Goal: Information Seeking & Learning: Check status

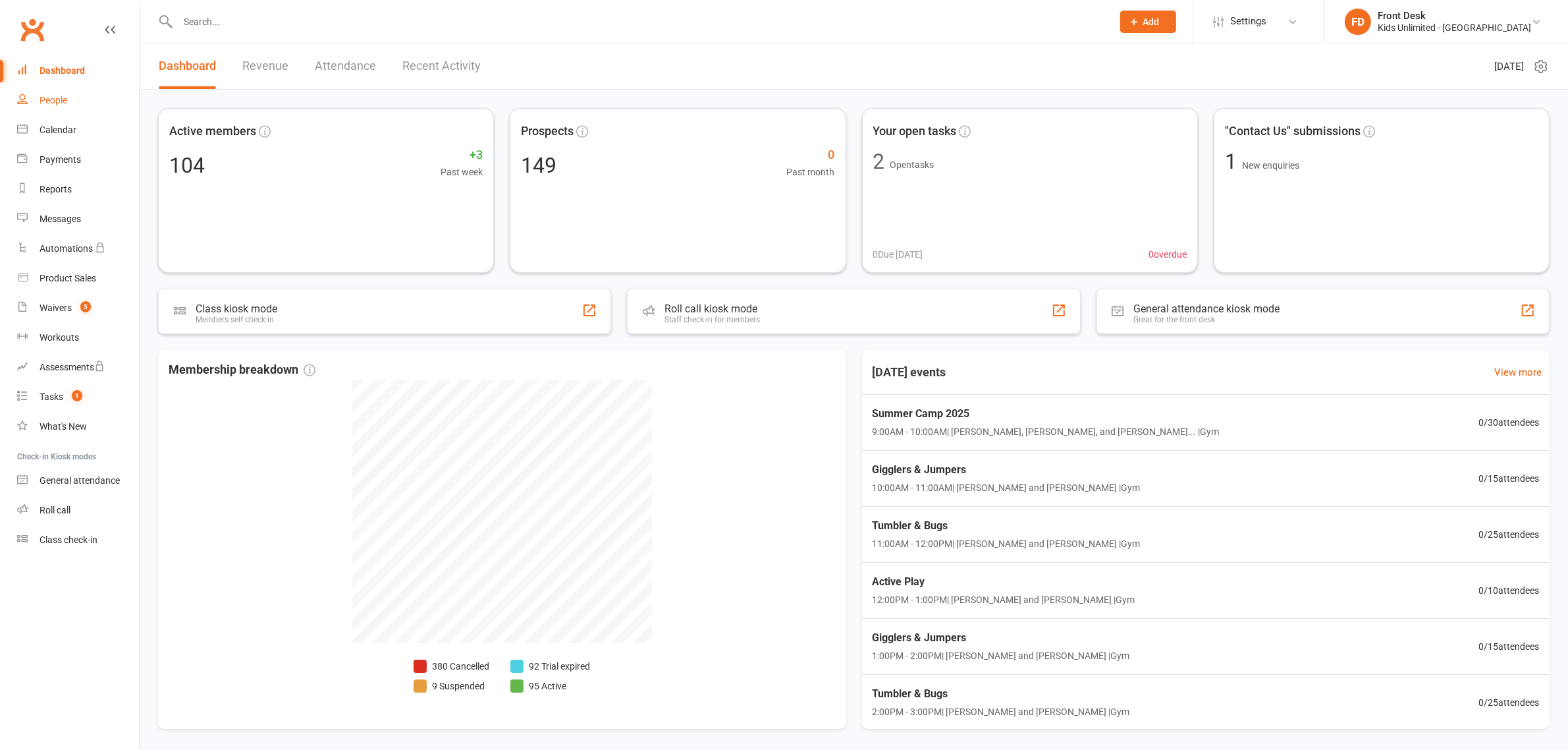
click at [54, 99] on div "People" at bounding box center [53, 100] width 27 height 10
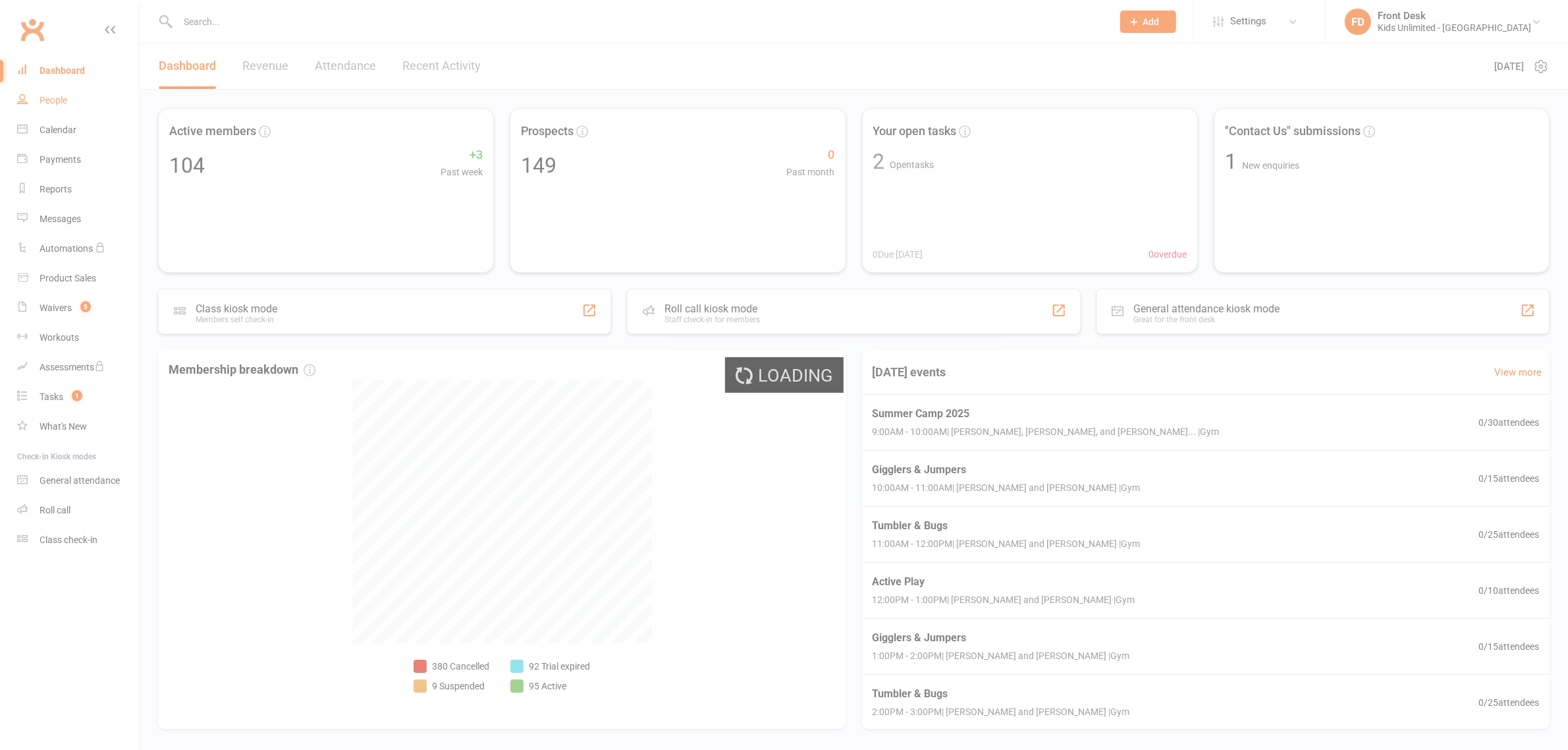
select select "100"
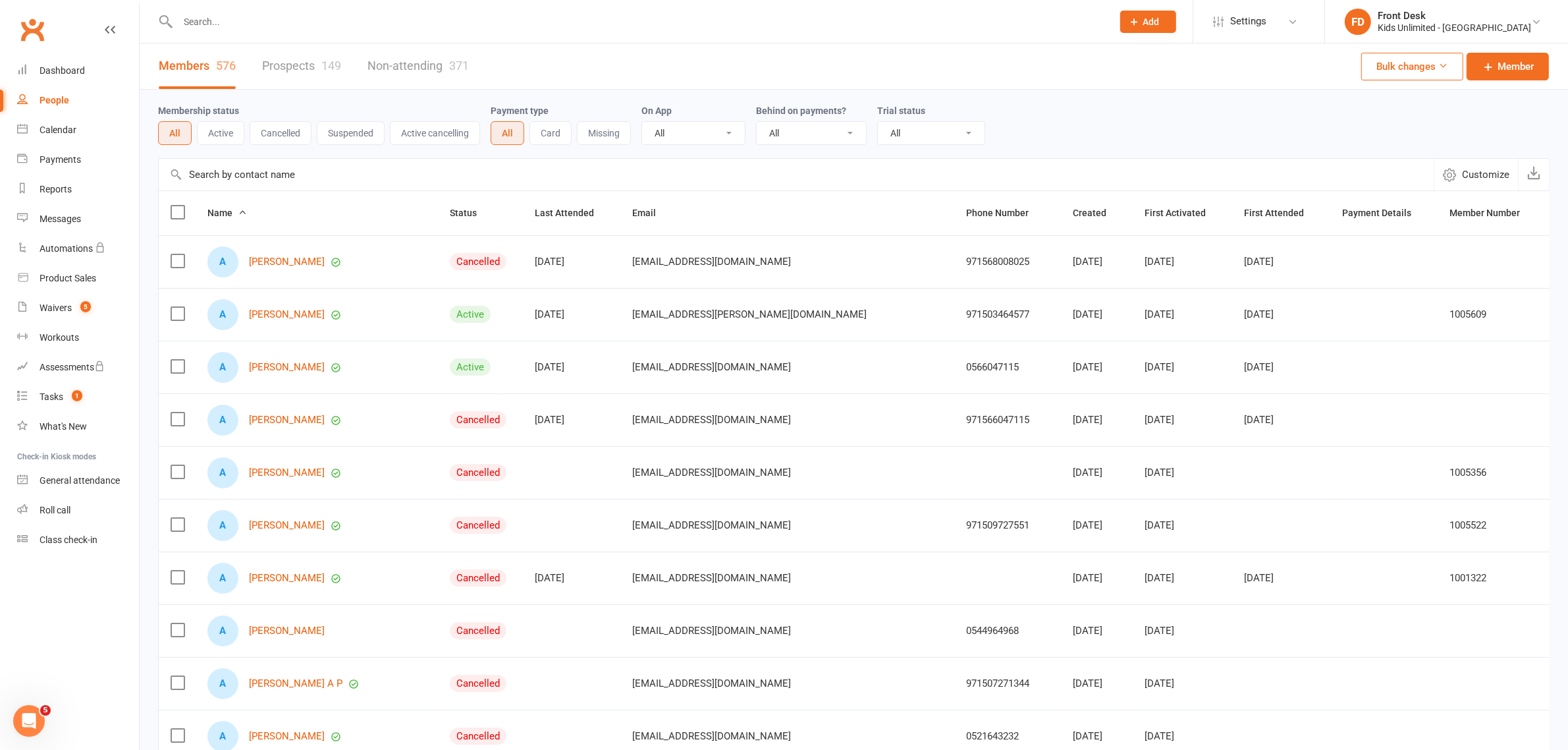
click at [320, 16] on input "text" at bounding box center [638, 21] width 929 height 19
type input "salah"
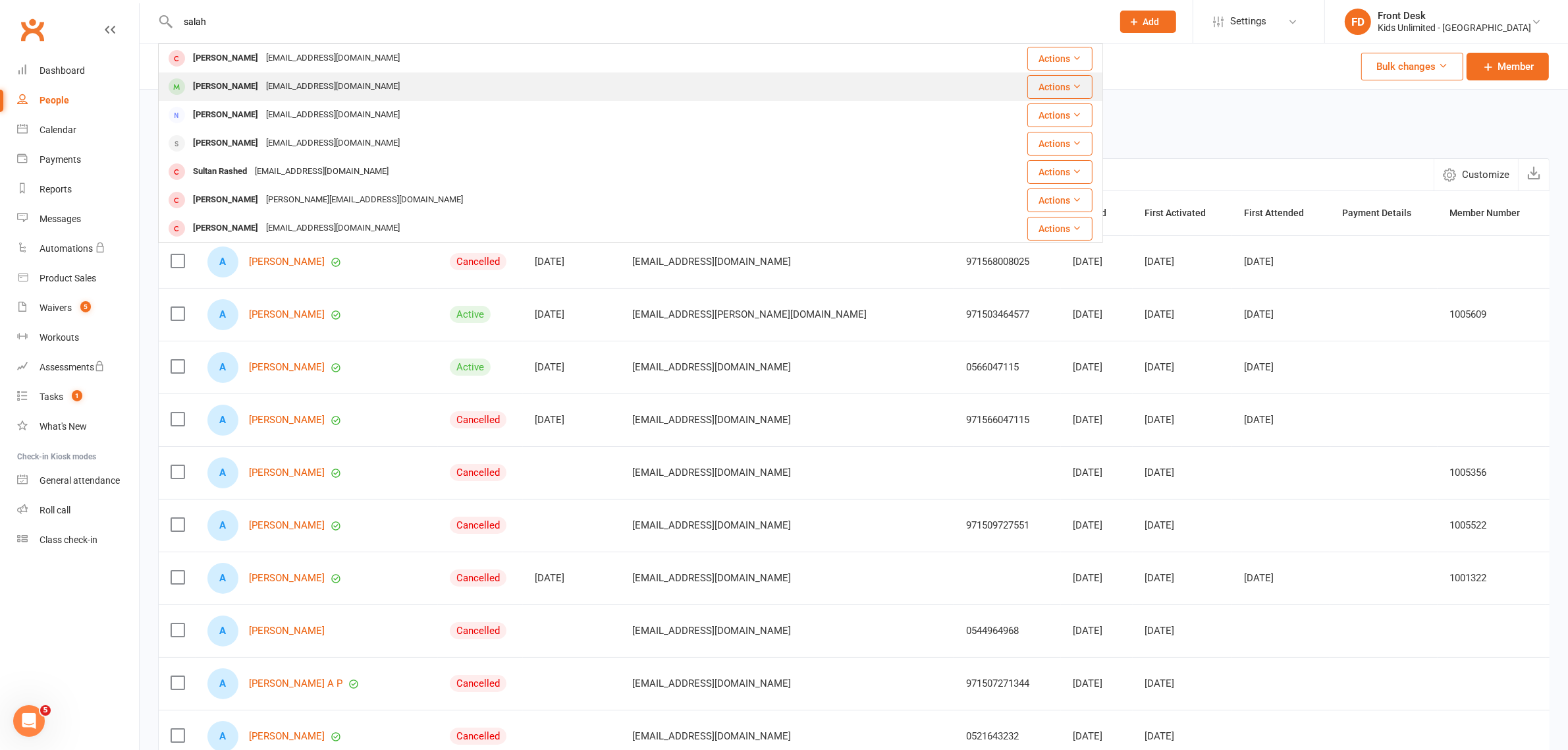
click at [235, 90] on div "[PERSON_NAME]" at bounding box center [225, 87] width 73 height 19
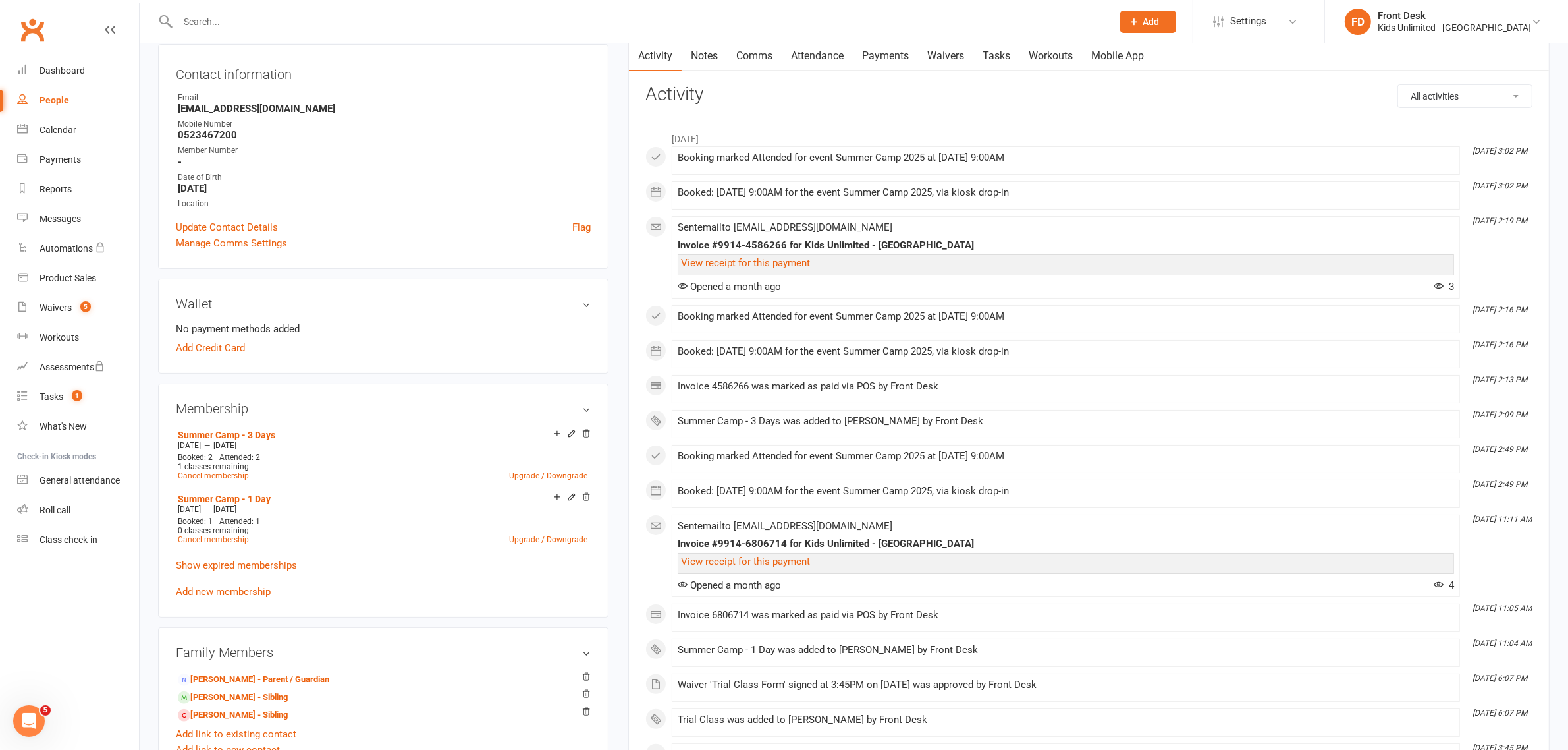
scroll to position [164, 0]
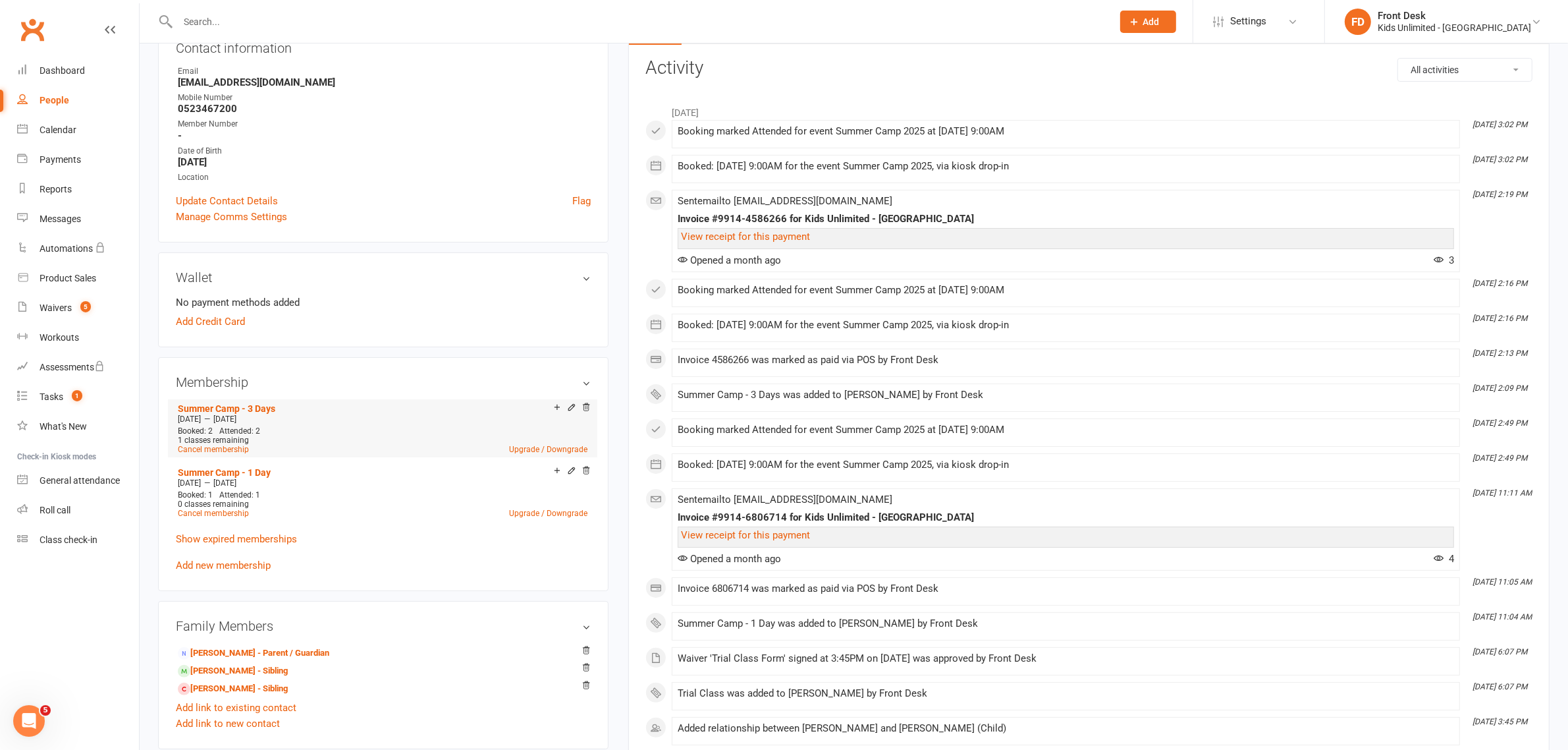
click at [346, 426] on div "Booked: 2 Attended: 2 1 classes remaining Cancel membership Upgrade / Downgrade" at bounding box center [383, 440] width 416 height 27
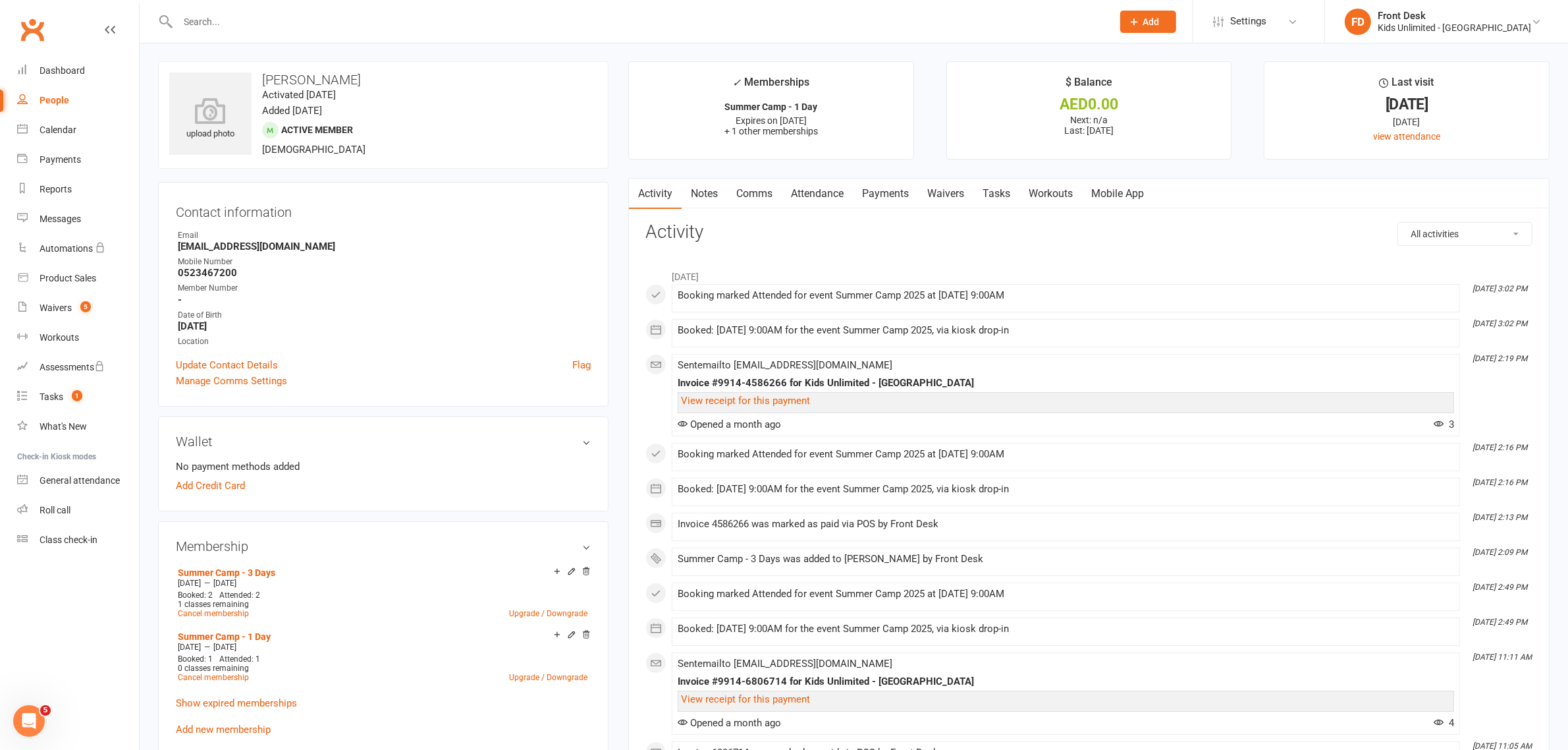
scroll to position [0, 0]
click at [701, 194] on link "Notes" at bounding box center [704, 194] width 45 height 30
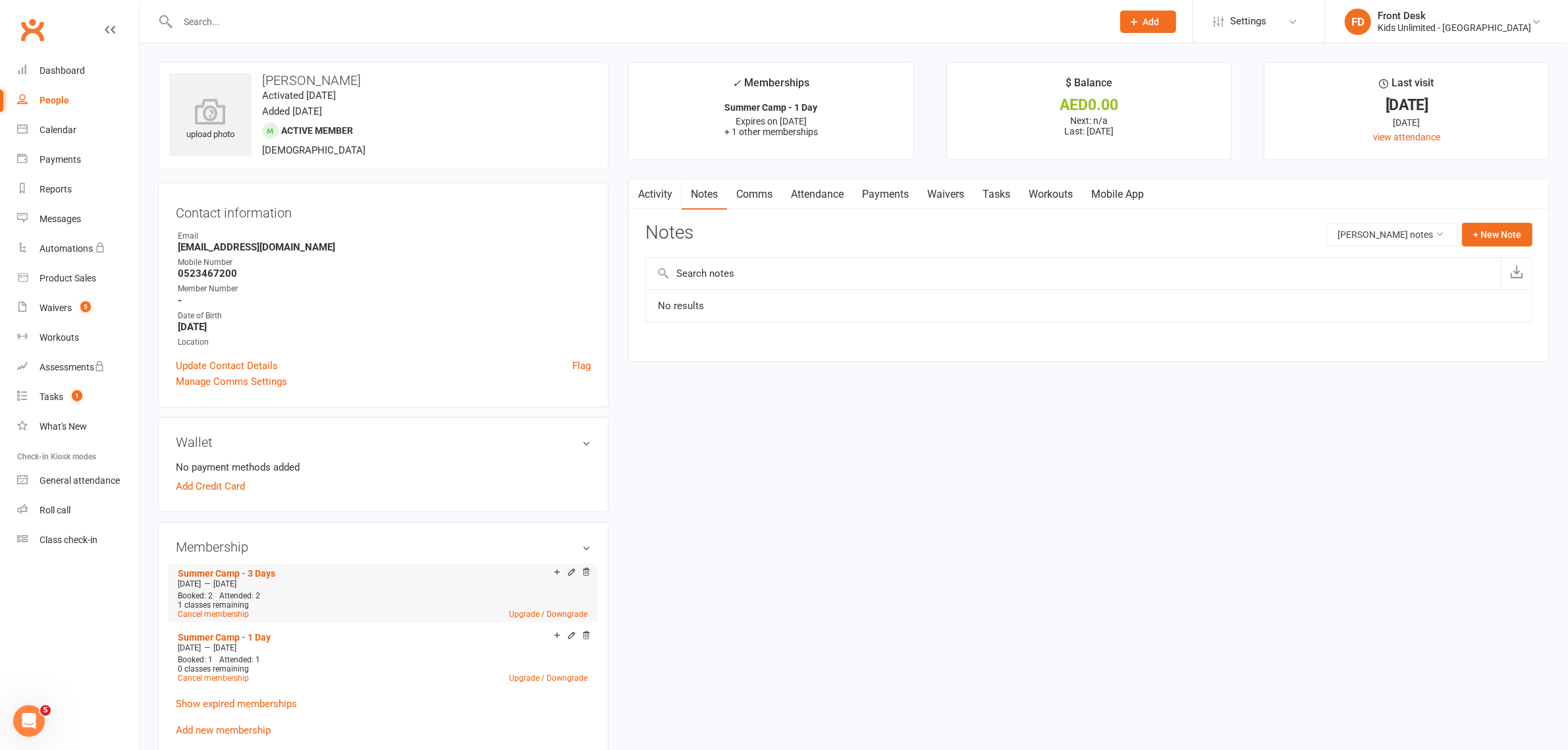
click at [236, 583] on span "[DATE]" at bounding box center [224, 583] width 23 height 9
click at [374, 600] on div "1 classes remaining" at bounding box center [382, 605] width 409 height 9
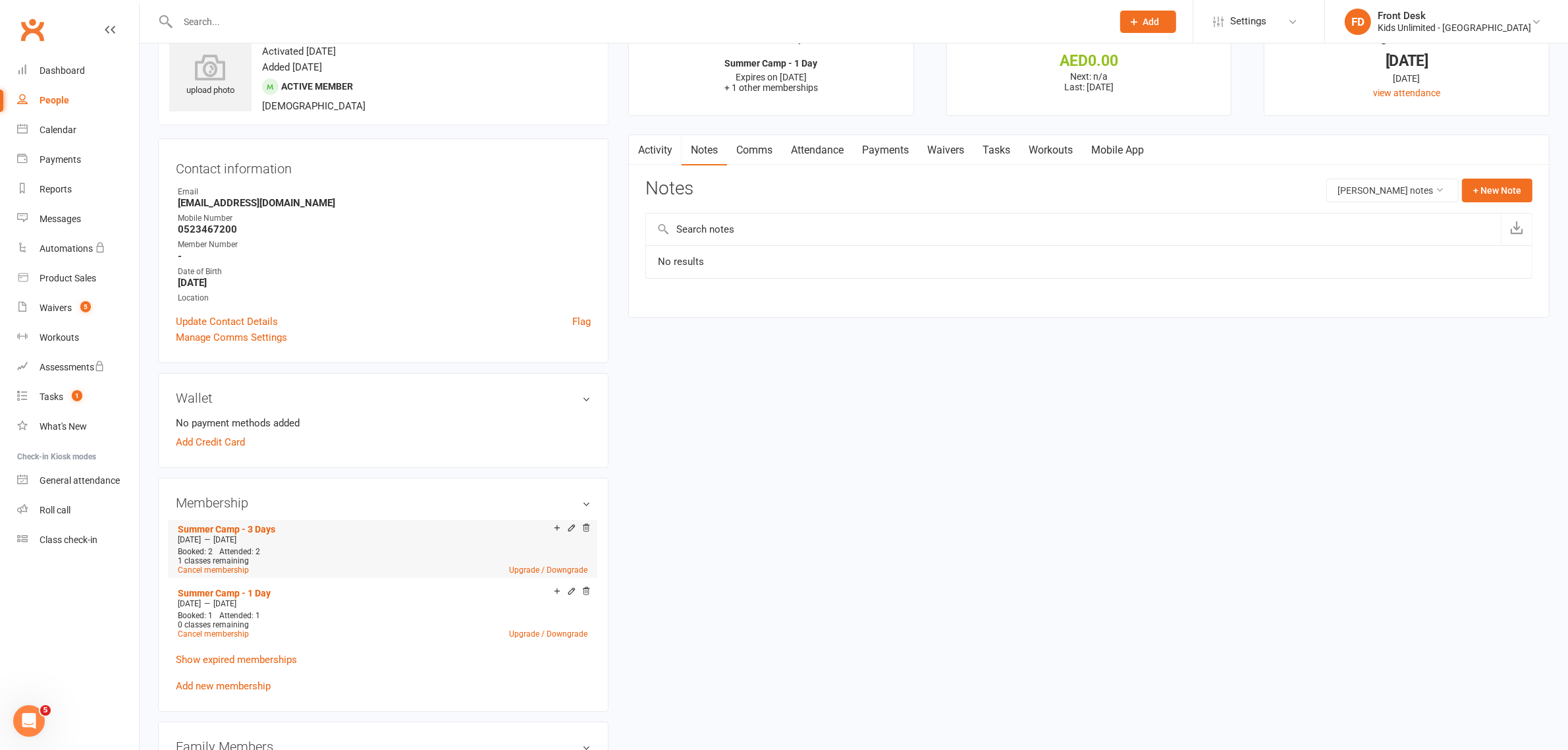
scroll to position [82, 0]
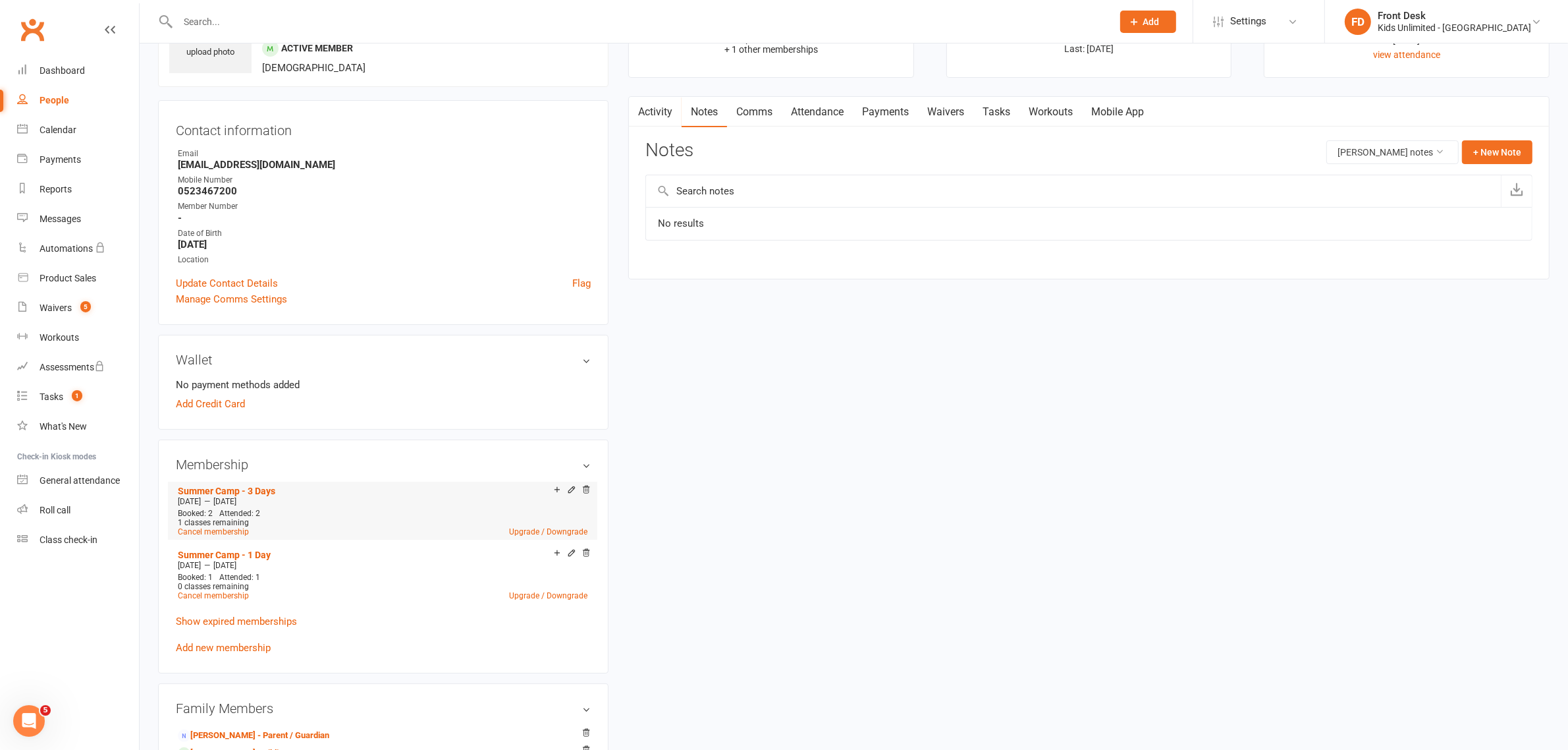
click at [288, 518] on div "1 classes remaining" at bounding box center [382, 522] width 409 height 9
click at [646, 117] on link "Activity" at bounding box center [655, 112] width 53 height 30
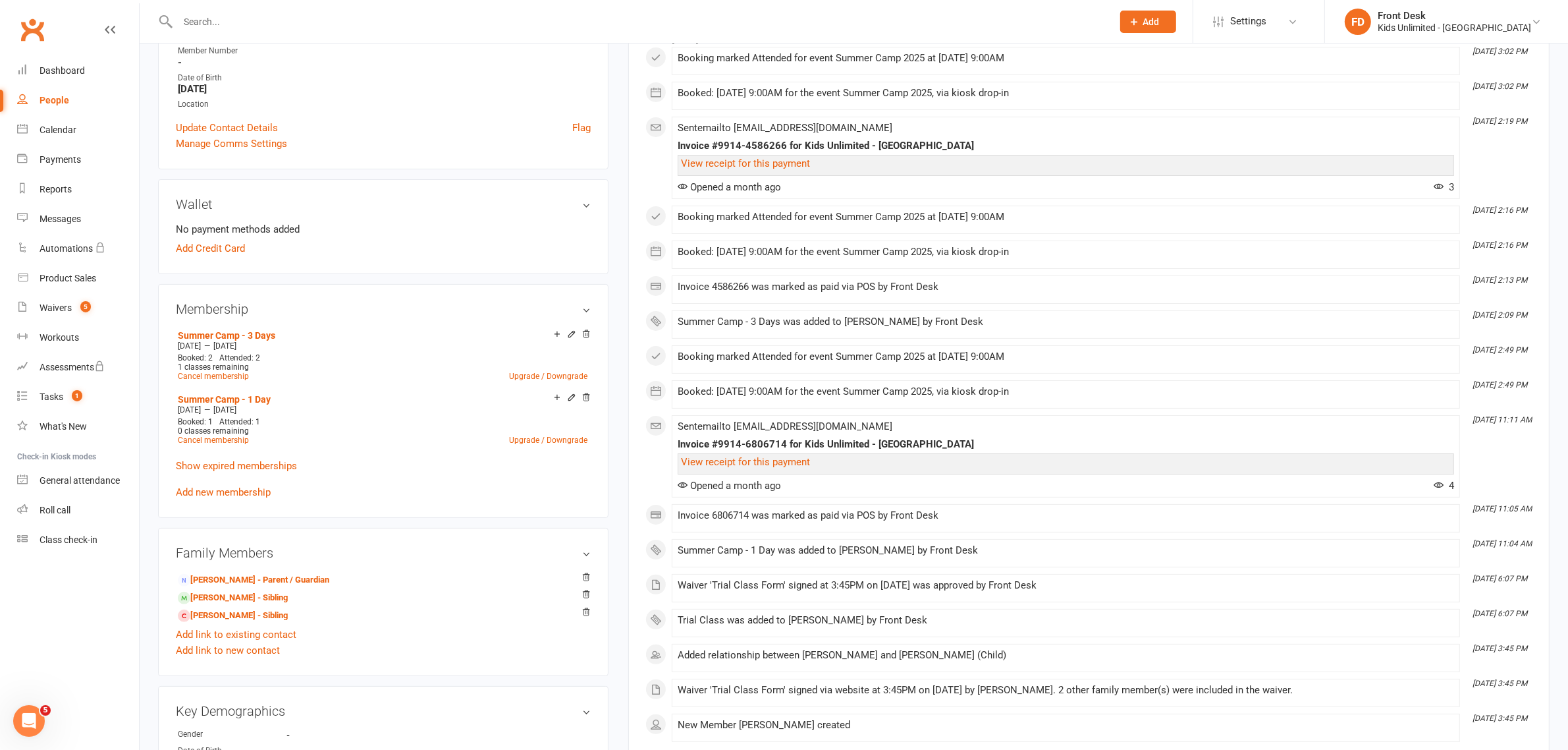
scroll to position [329, 0]
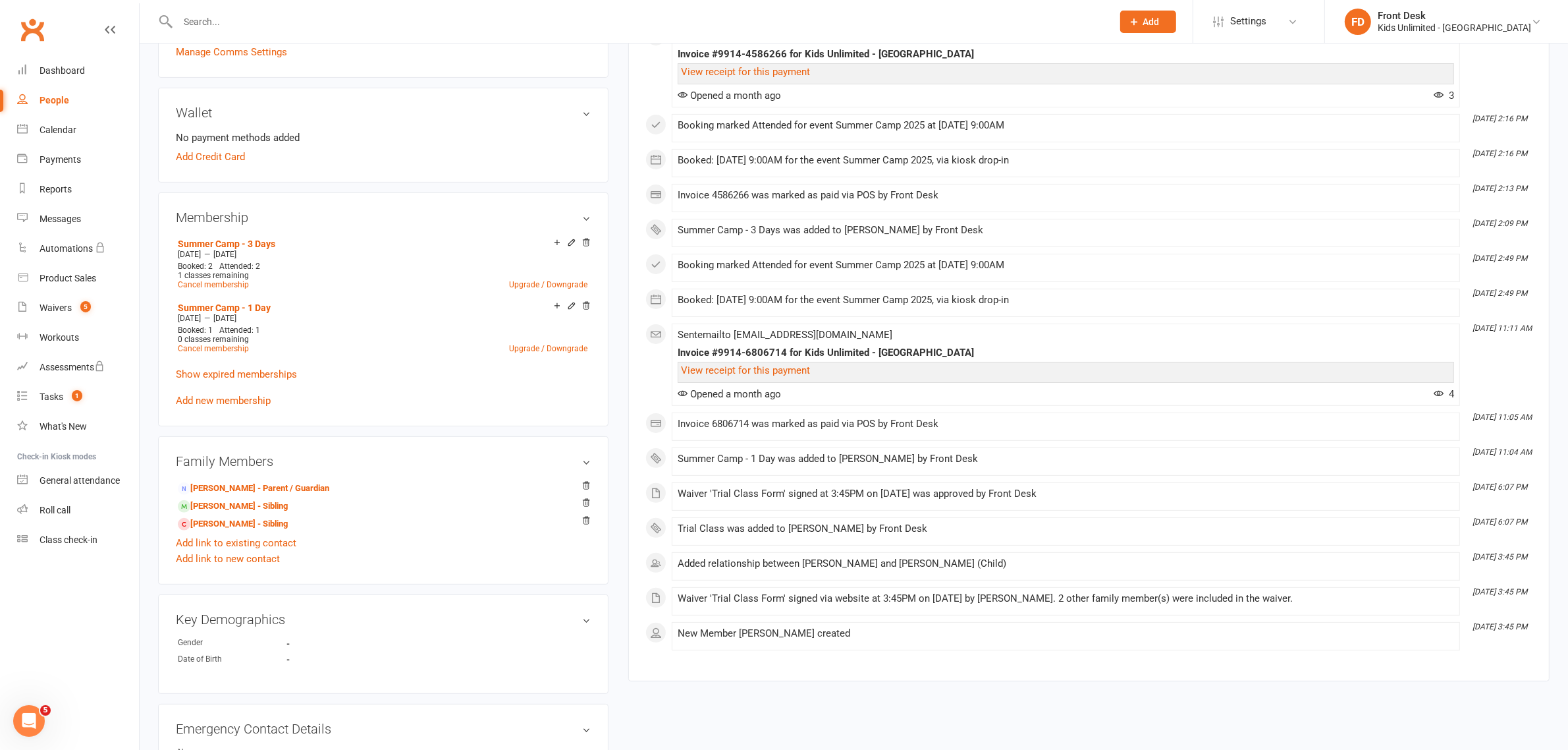
click at [941, 429] on div "Invoice 6806714 was marked as paid via POS by Front Desk" at bounding box center [1066, 423] width 776 height 11
click at [688, 429] on div "Invoice 6806714 was marked as paid via POS by Front Desk" at bounding box center [1066, 423] width 776 height 11
click at [772, 376] on link "View receipt for this payment" at bounding box center [745, 370] width 129 height 12
click at [232, 504] on link "[PERSON_NAME] - Sibling" at bounding box center [232, 506] width 110 height 14
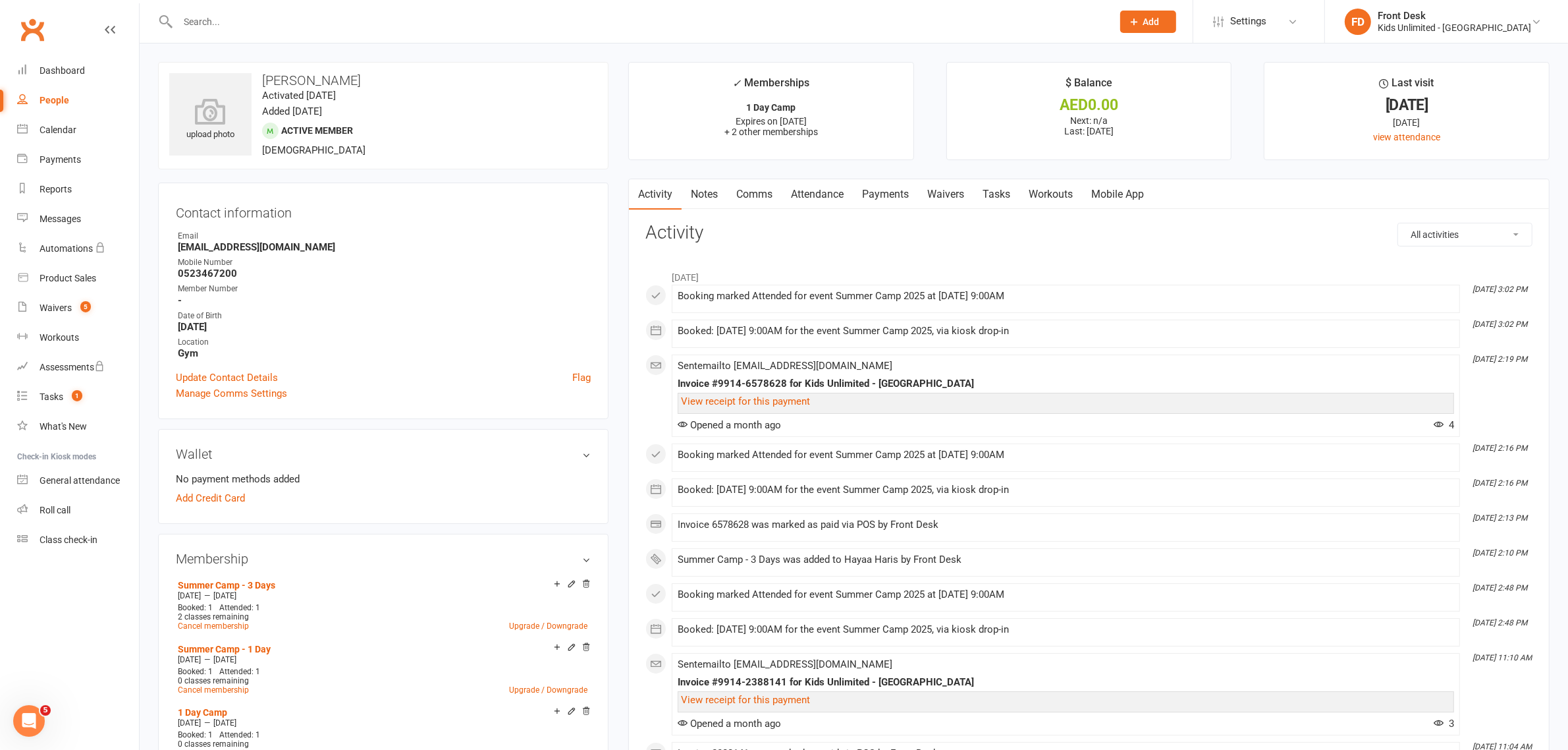
click at [881, 192] on link "Payments" at bounding box center [885, 194] width 65 height 30
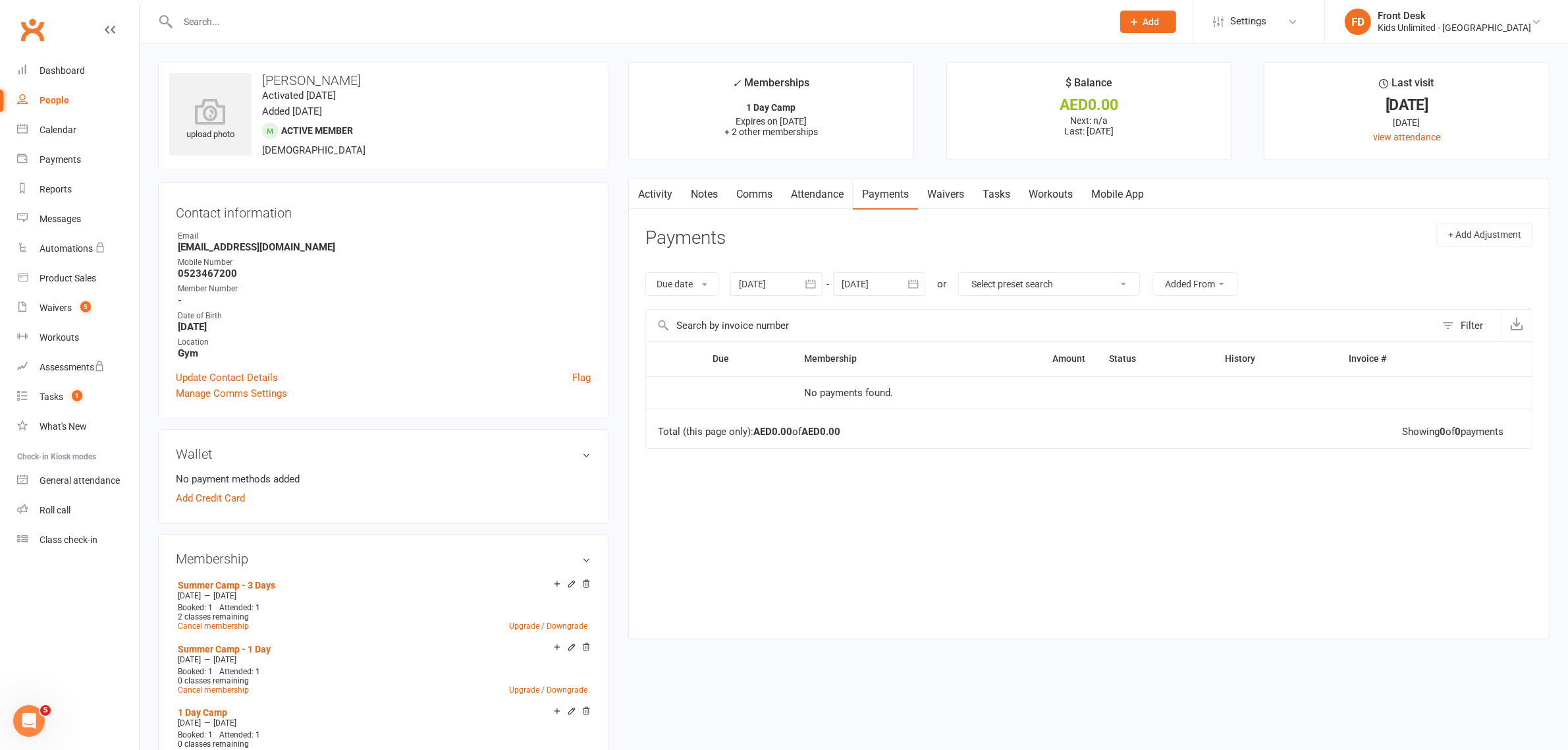
click at [807, 190] on link "Attendance" at bounding box center [817, 194] width 71 height 30
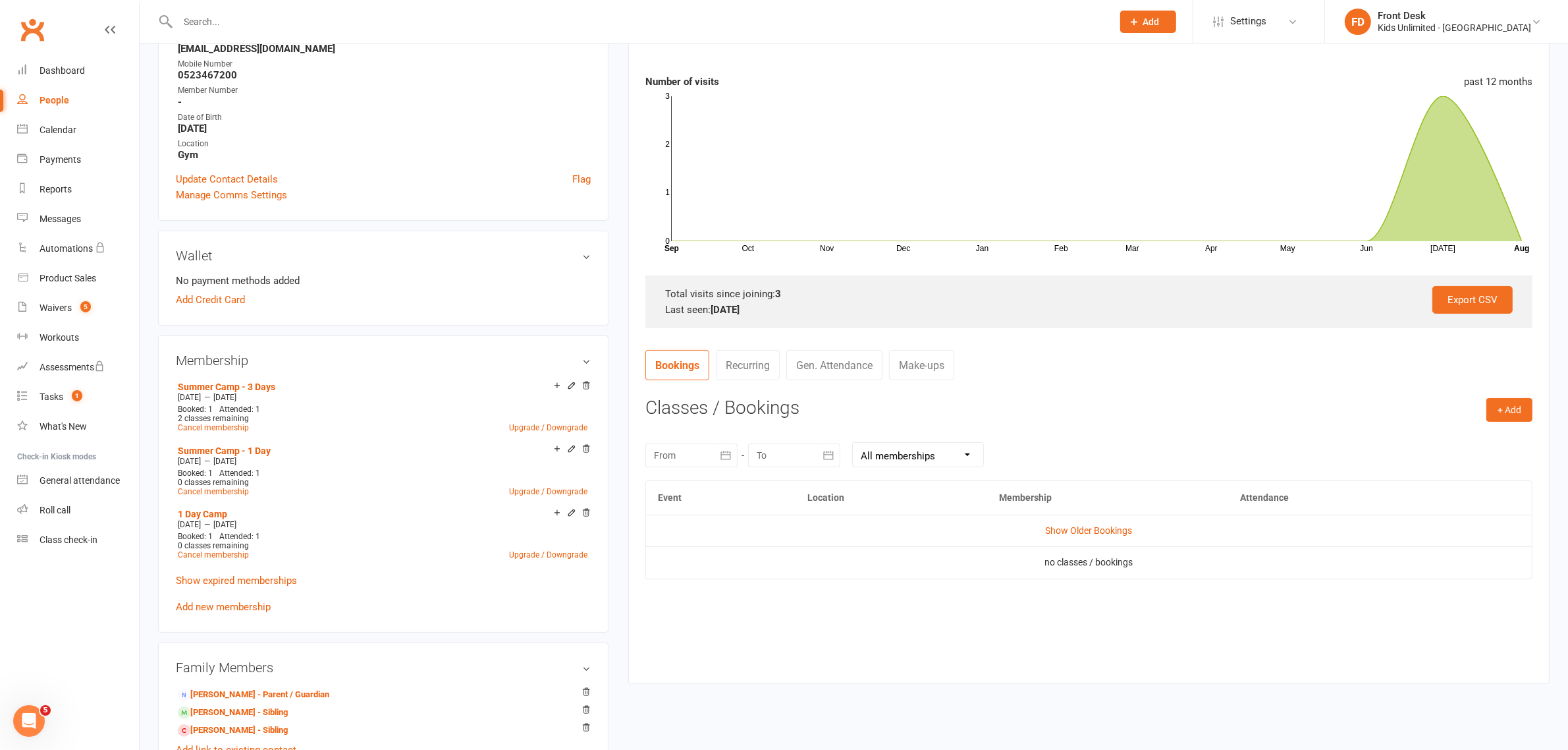
scroll to position [247, 0]
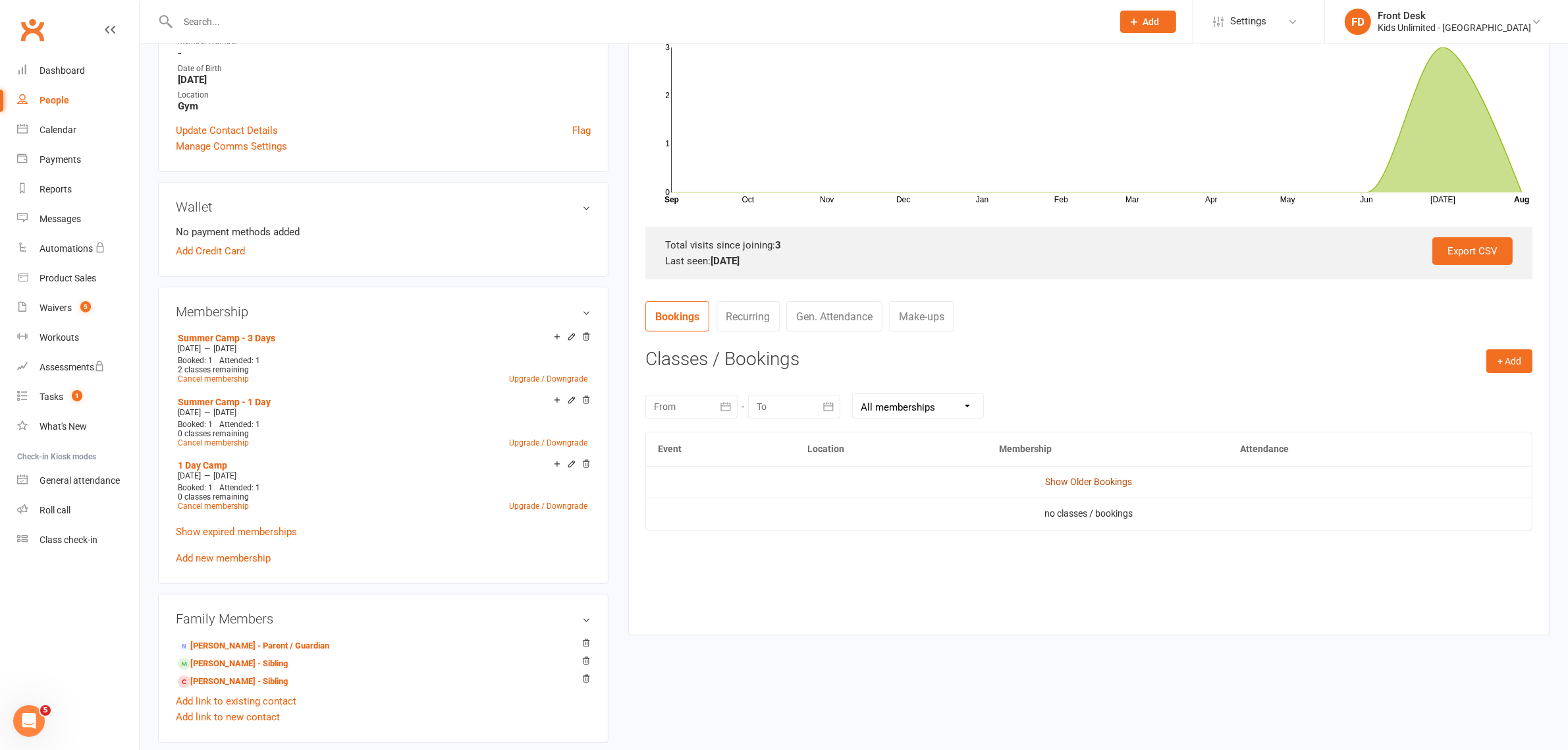
click at [1090, 476] on link "Show Older Bookings" at bounding box center [1088, 481] width 87 height 10
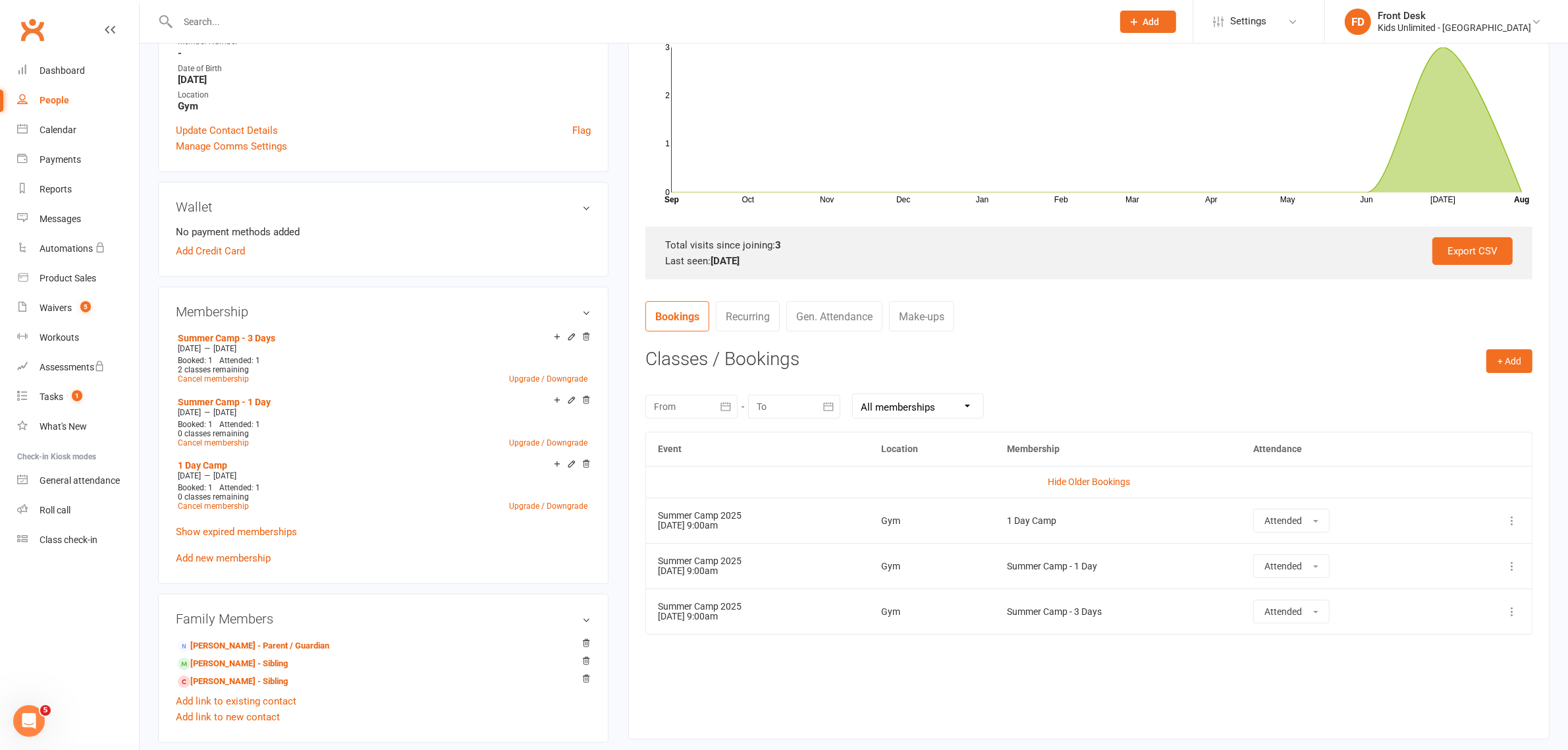
click at [839, 313] on link "Gen. Attendance" at bounding box center [834, 316] width 96 height 30
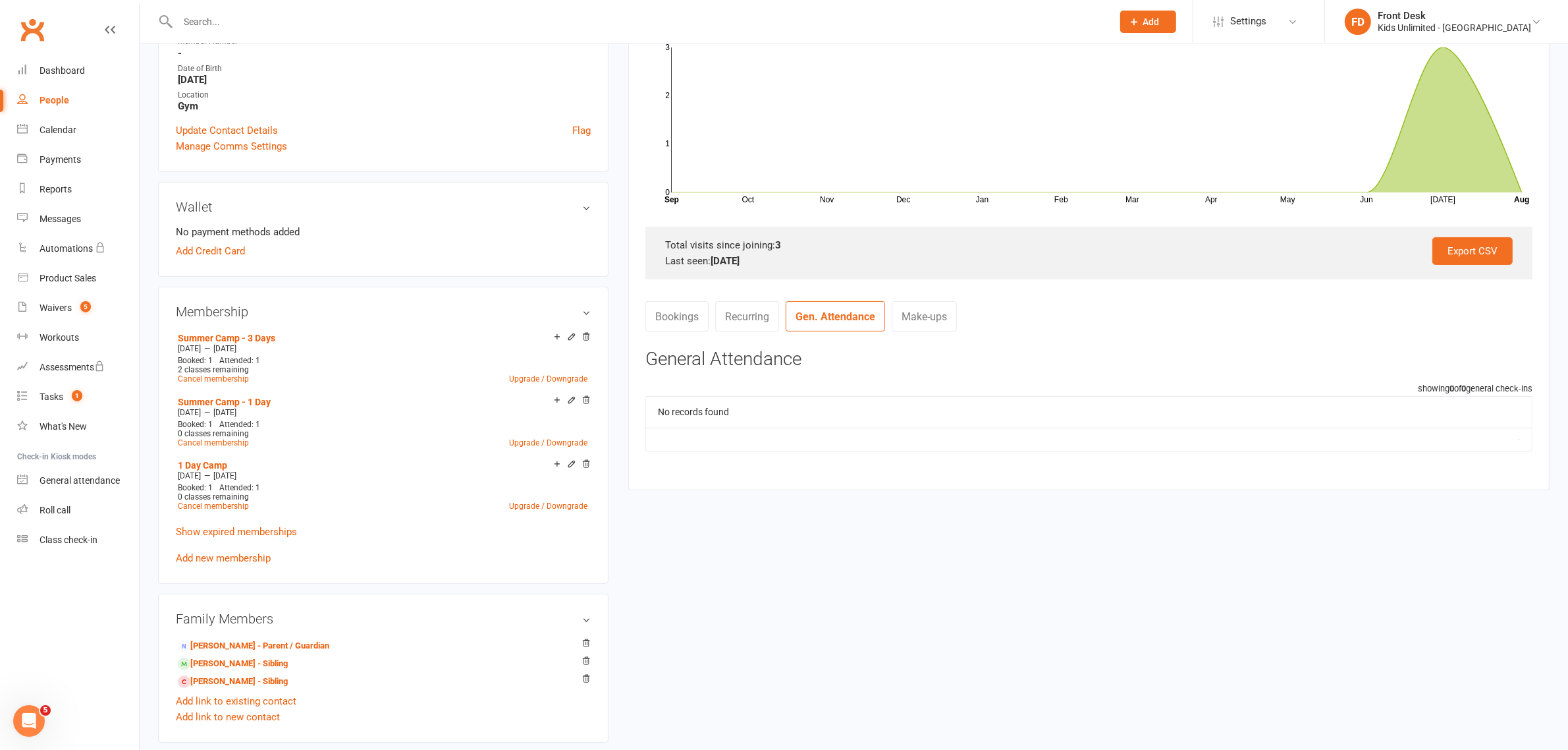
click at [682, 325] on link "Bookings" at bounding box center [676, 316] width 63 height 30
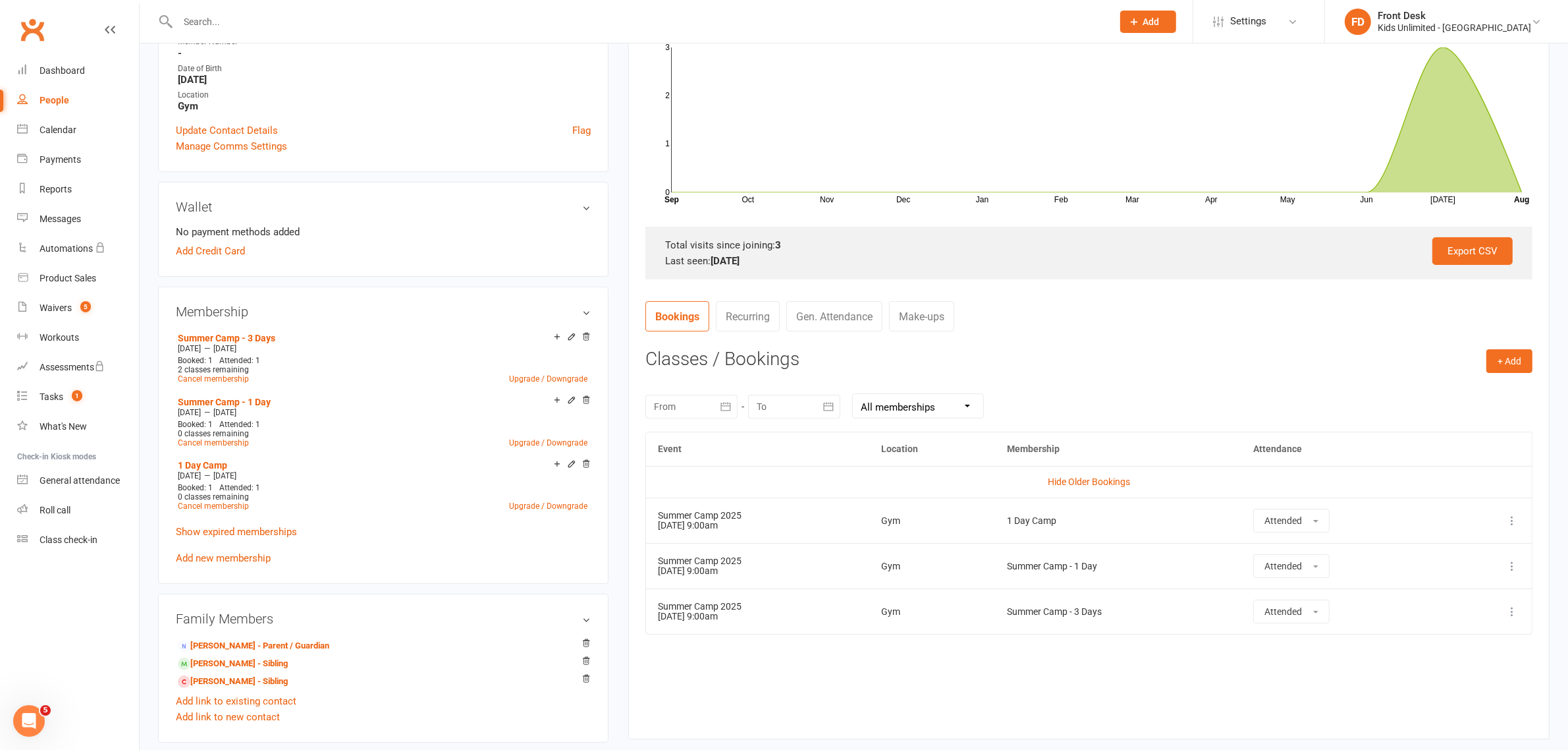
click at [1219, 364] on h3 "Classes / Bookings" at bounding box center [1088, 360] width 887 height 21
